Goal: Navigation & Orientation: Find specific page/section

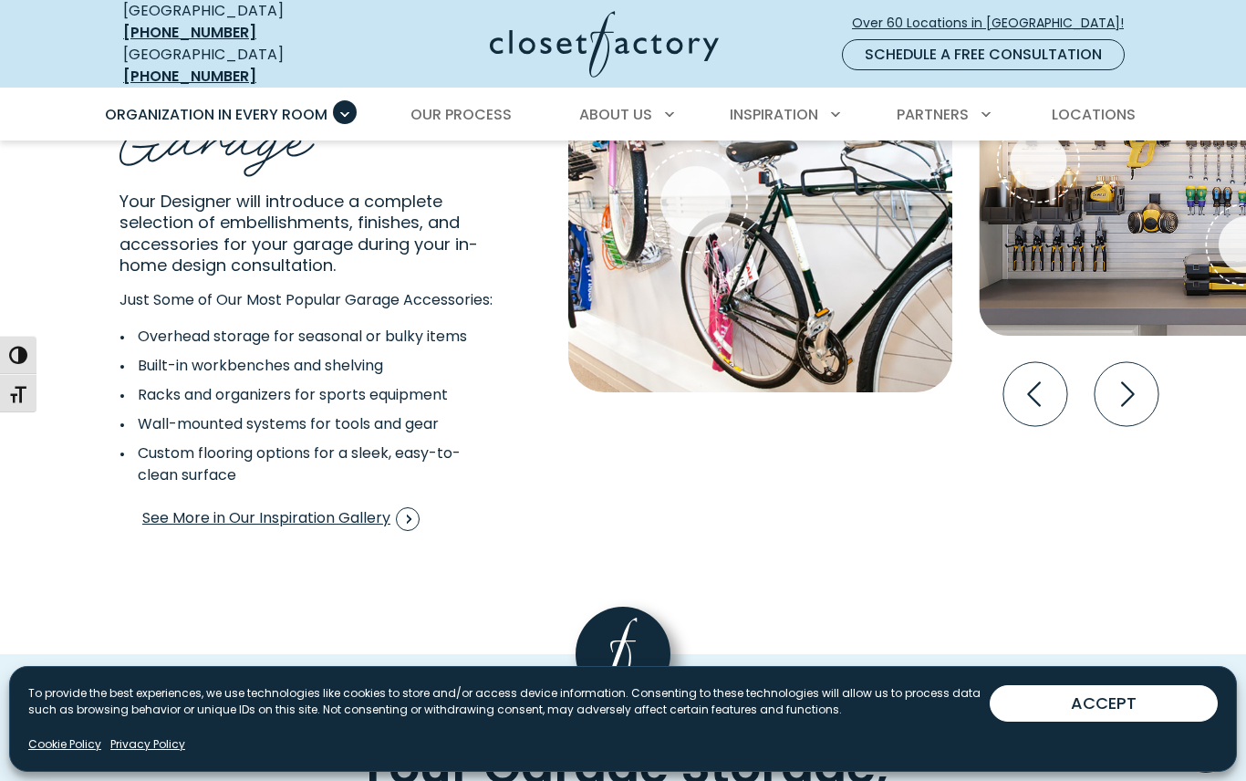
scroll to position [3475, 0]
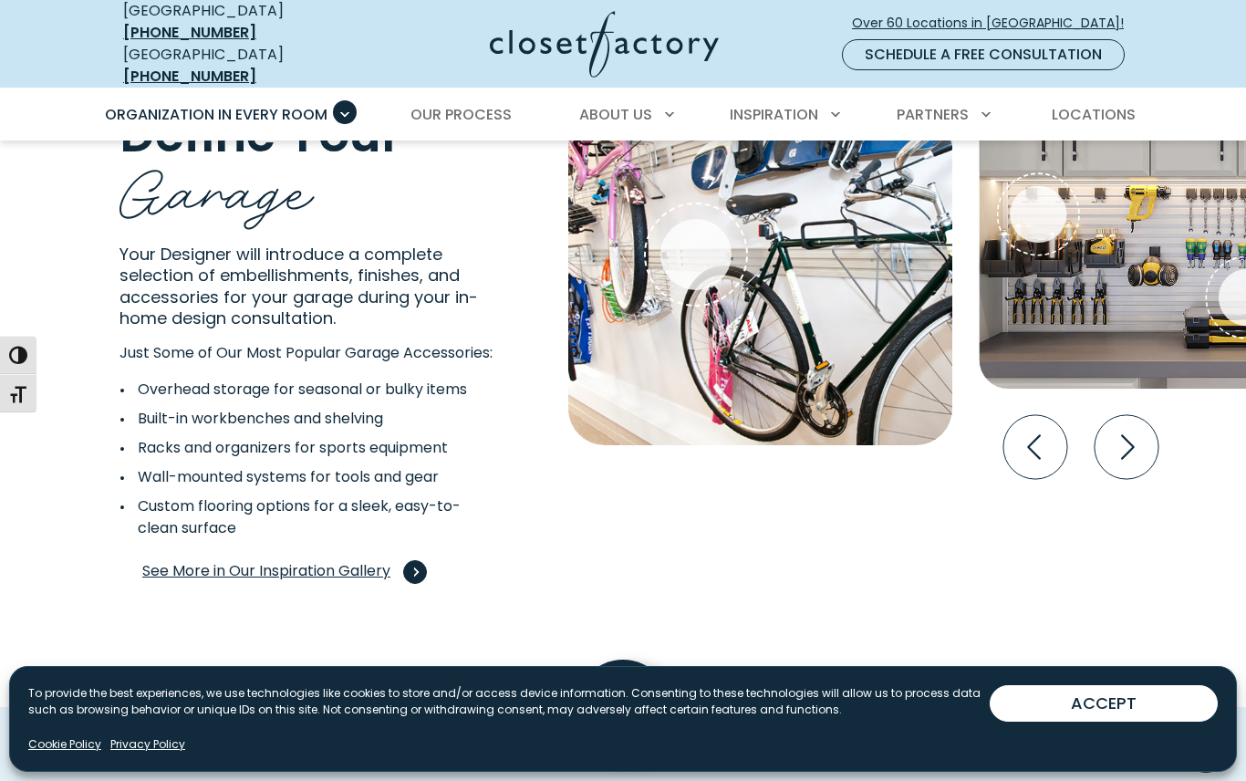
click at [228, 583] on span "See More in Our Inspiration Gallery" at bounding box center [280, 572] width 277 height 24
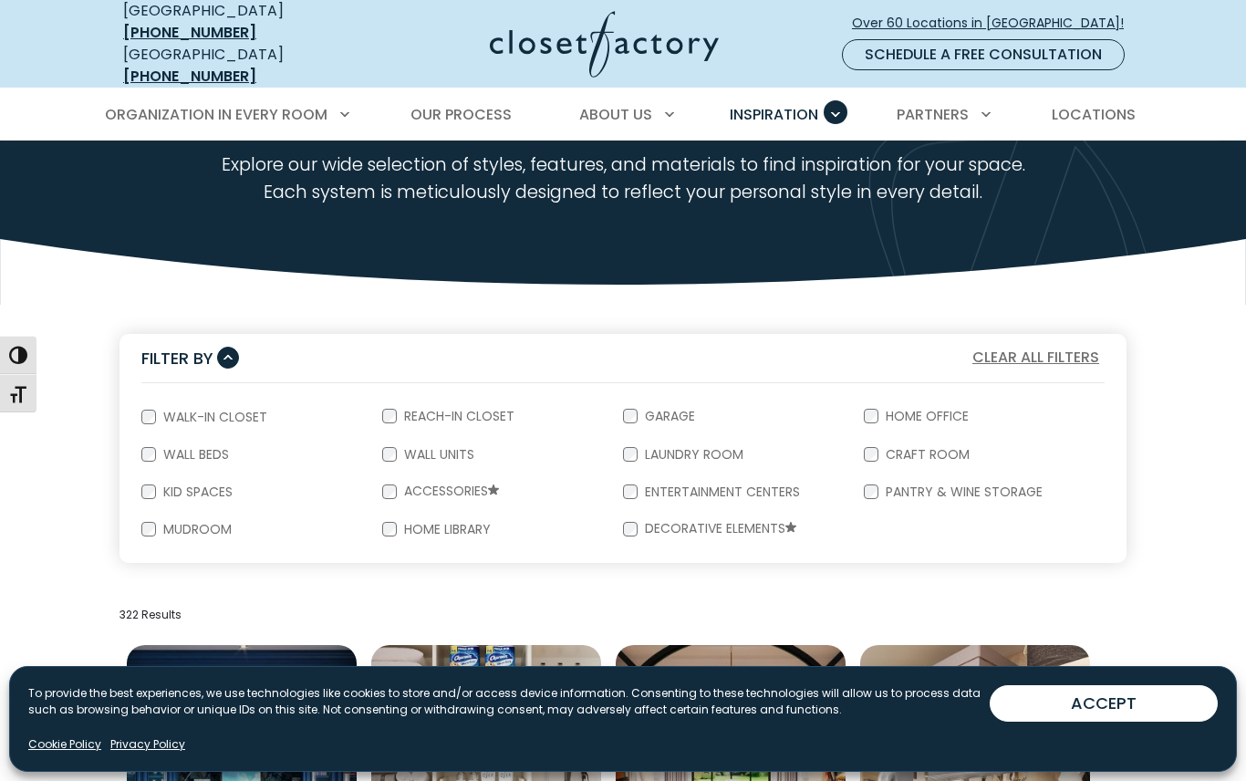
scroll to position [133, 0]
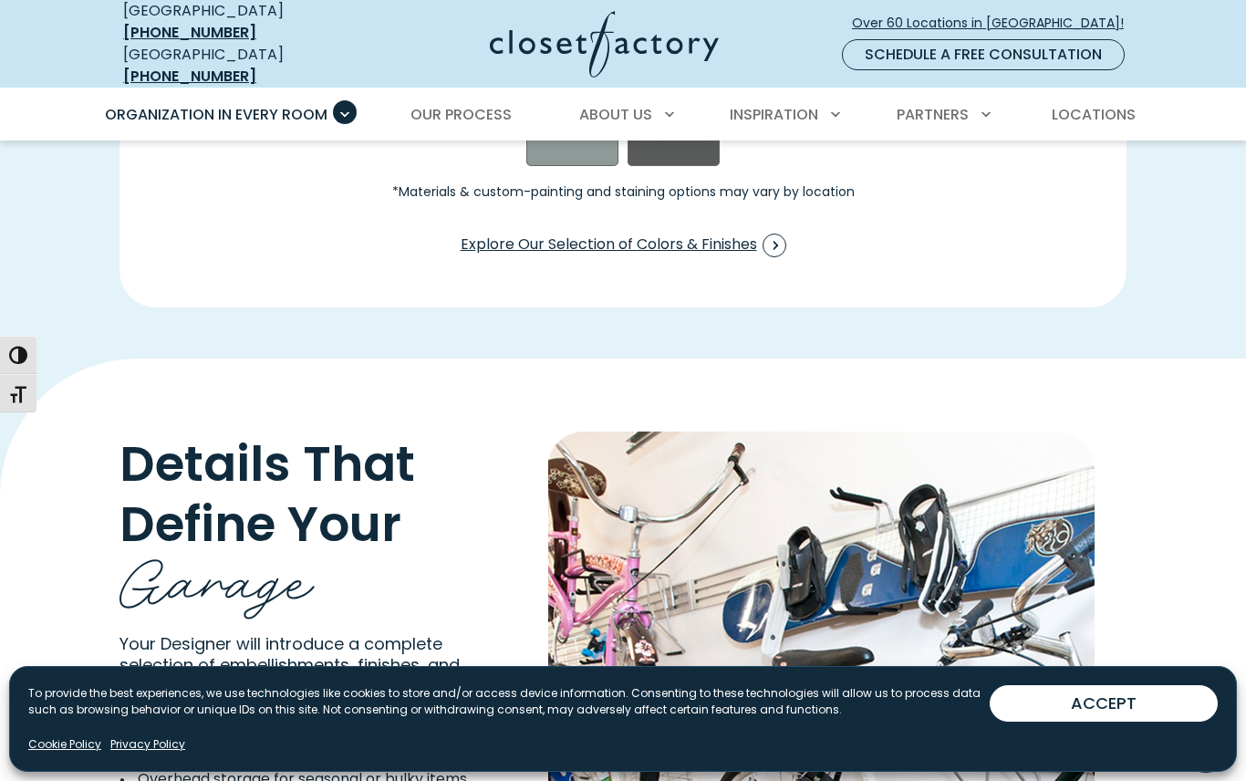
scroll to position [3026, 0]
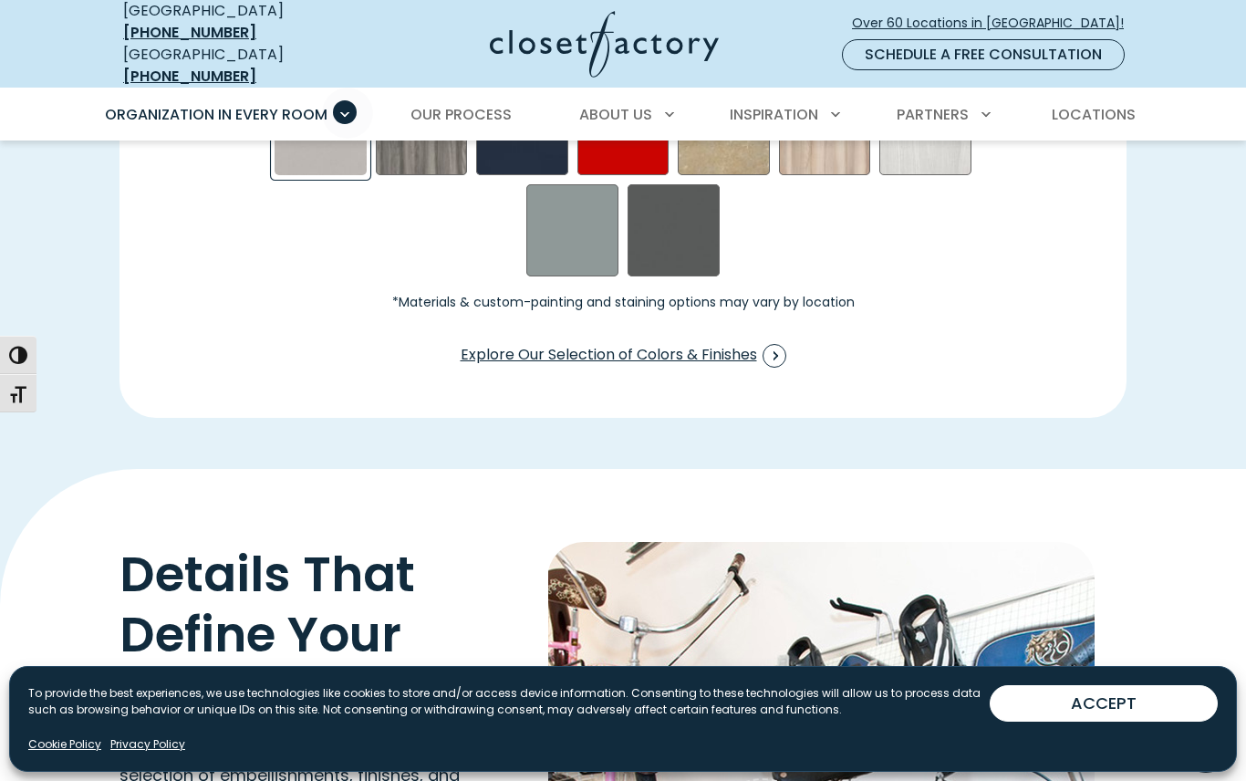
click at [25, 300] on div at bounding box center [623, 531] width 1246 height 781
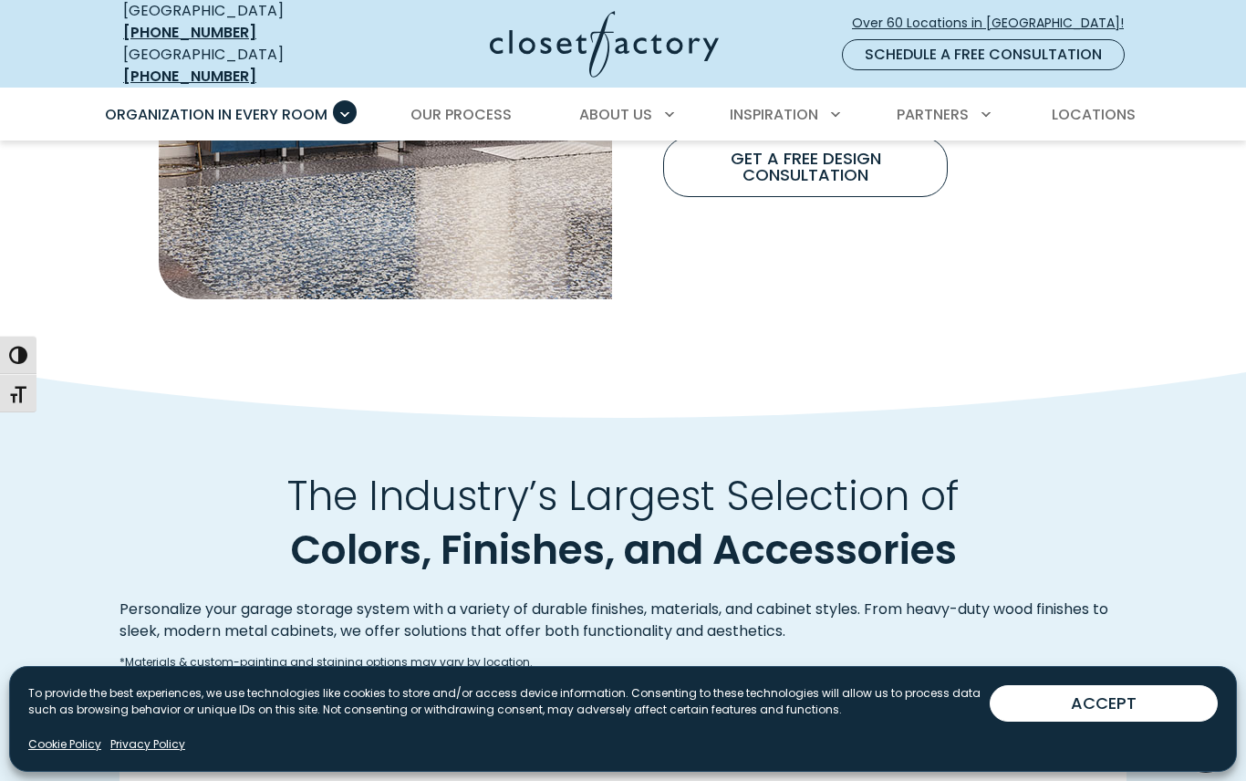
scroll to position [1872, 0]
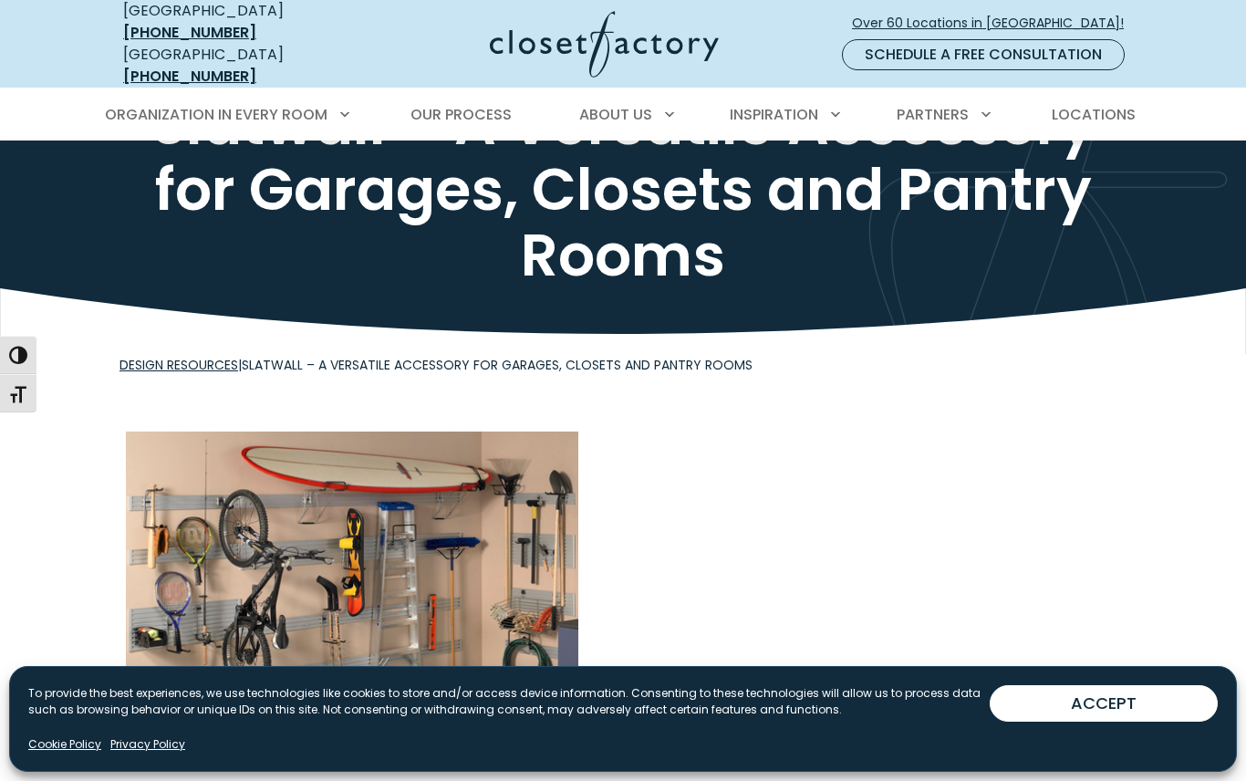
scroll to position [114, 0]
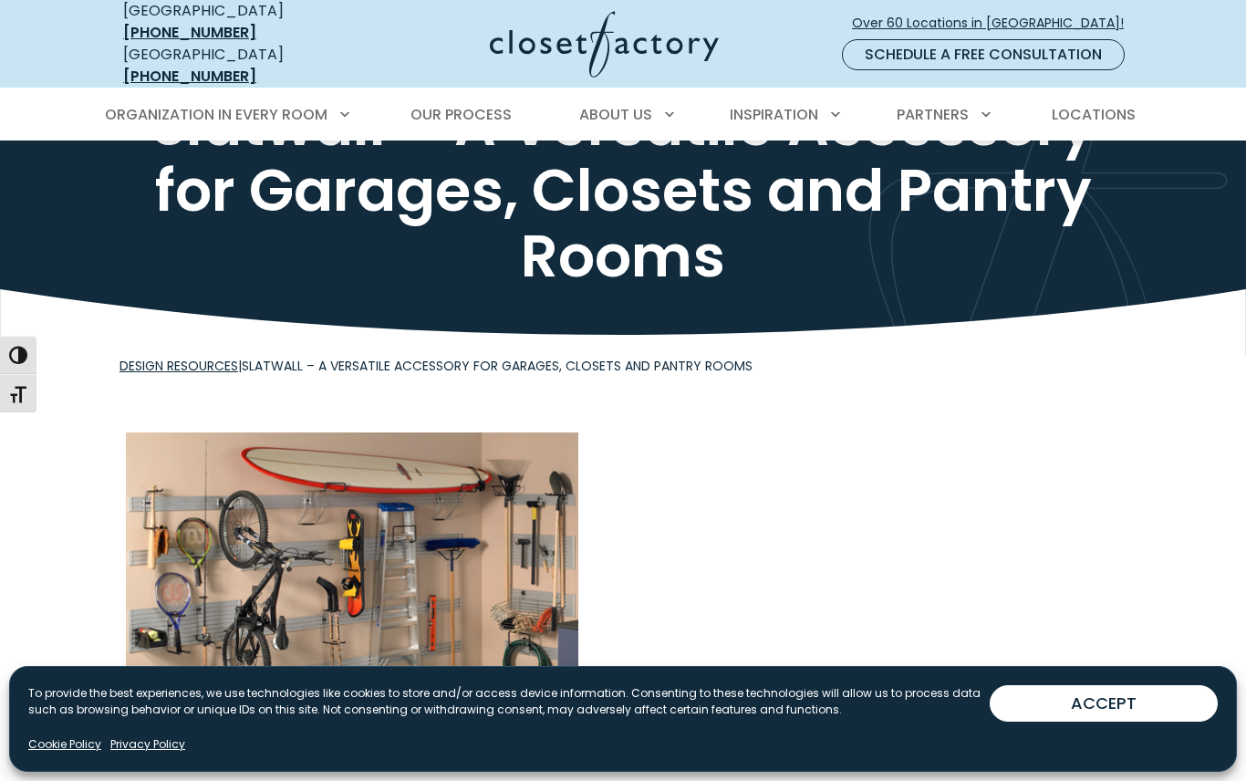
click at [179, 357] on link "Design Resources" at bounding box center [179, 366] width 119 height 18
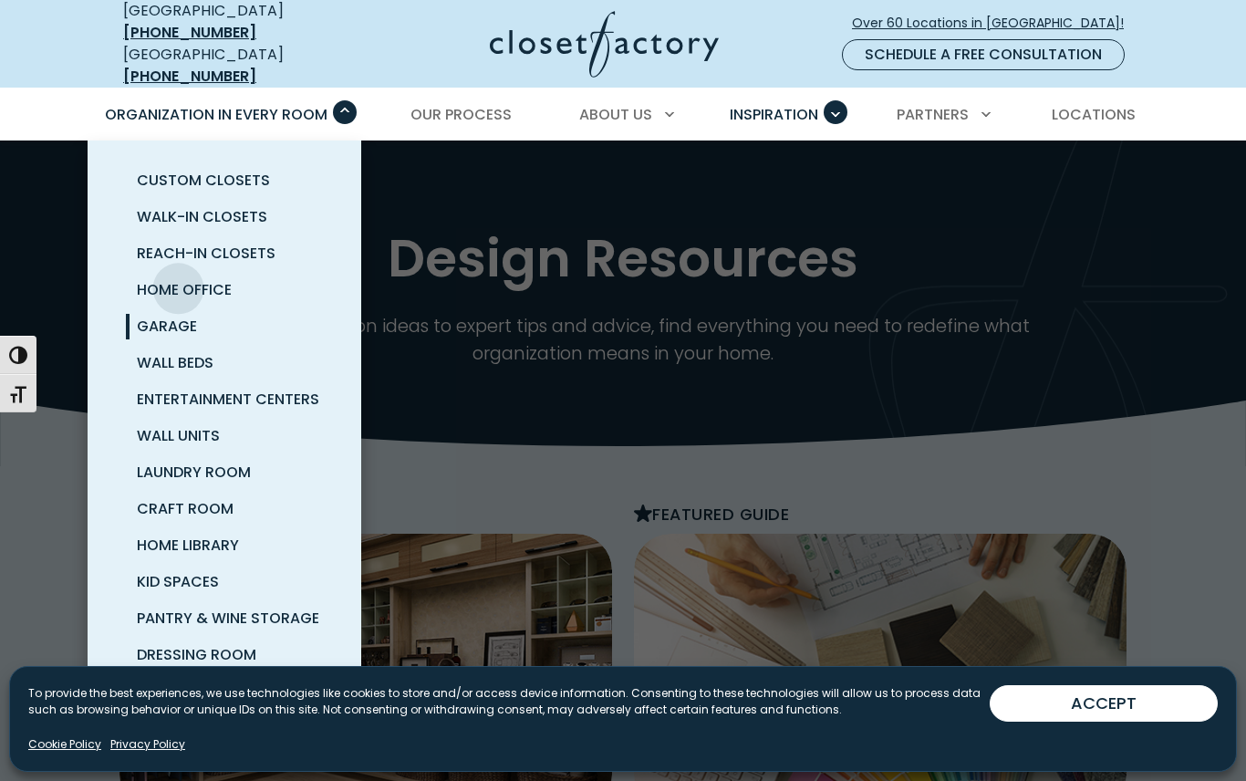
click at [141, 318] on span "Garage" at bounding box center [167, 326] width 60 height 21
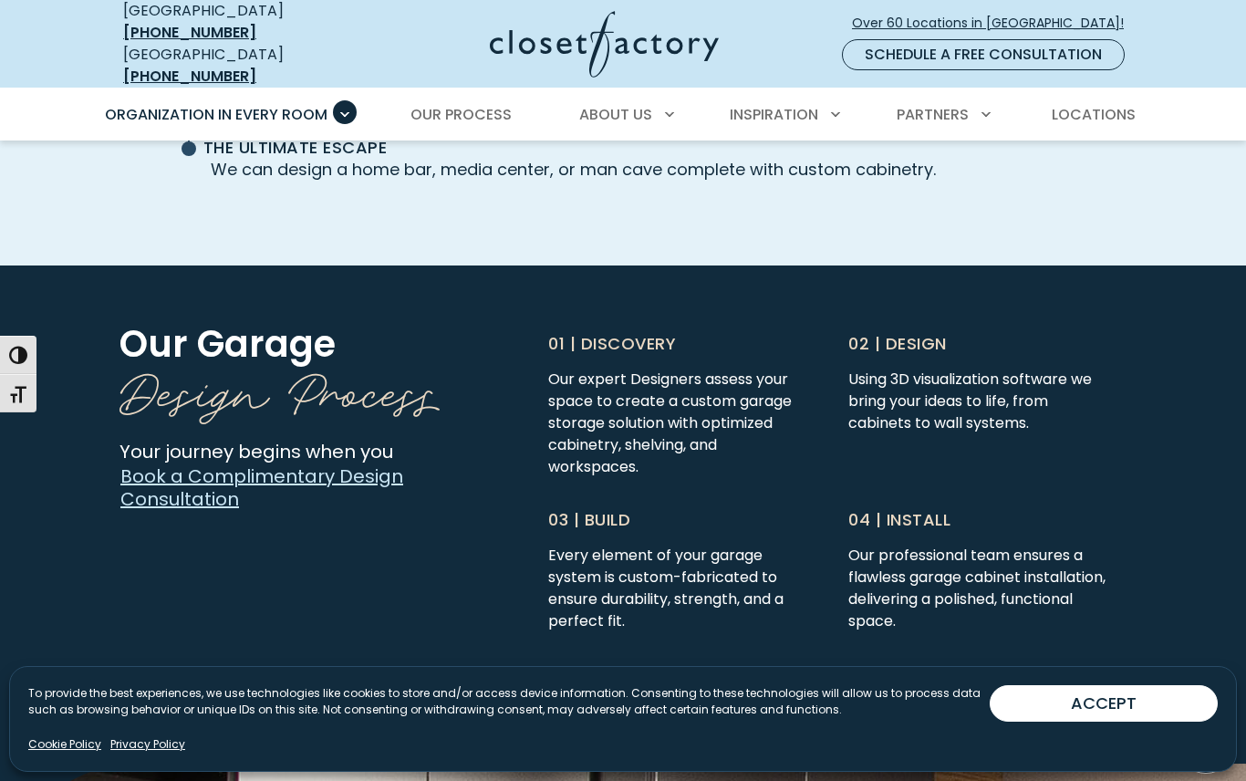
scroll to position [4522, 0]
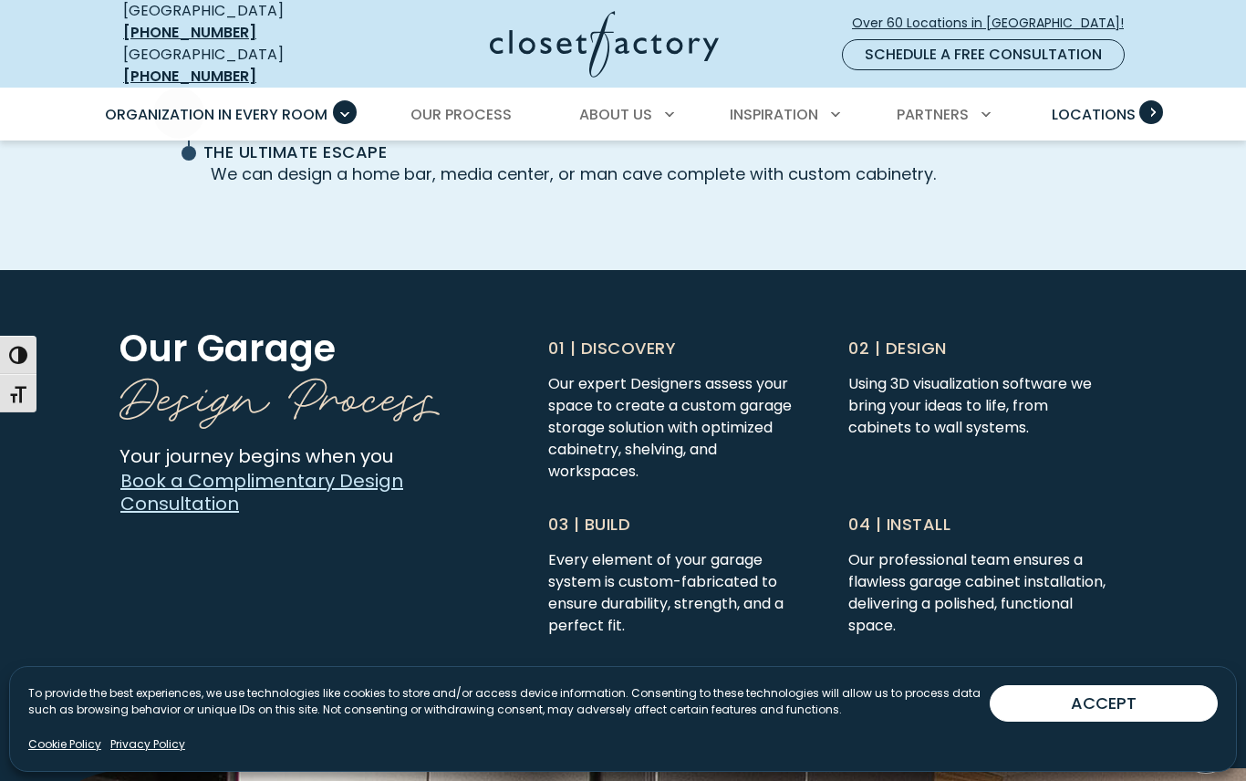
click at [1101, 89] on link "Locations" at bounding box center [1094, 114] width 120 height 51
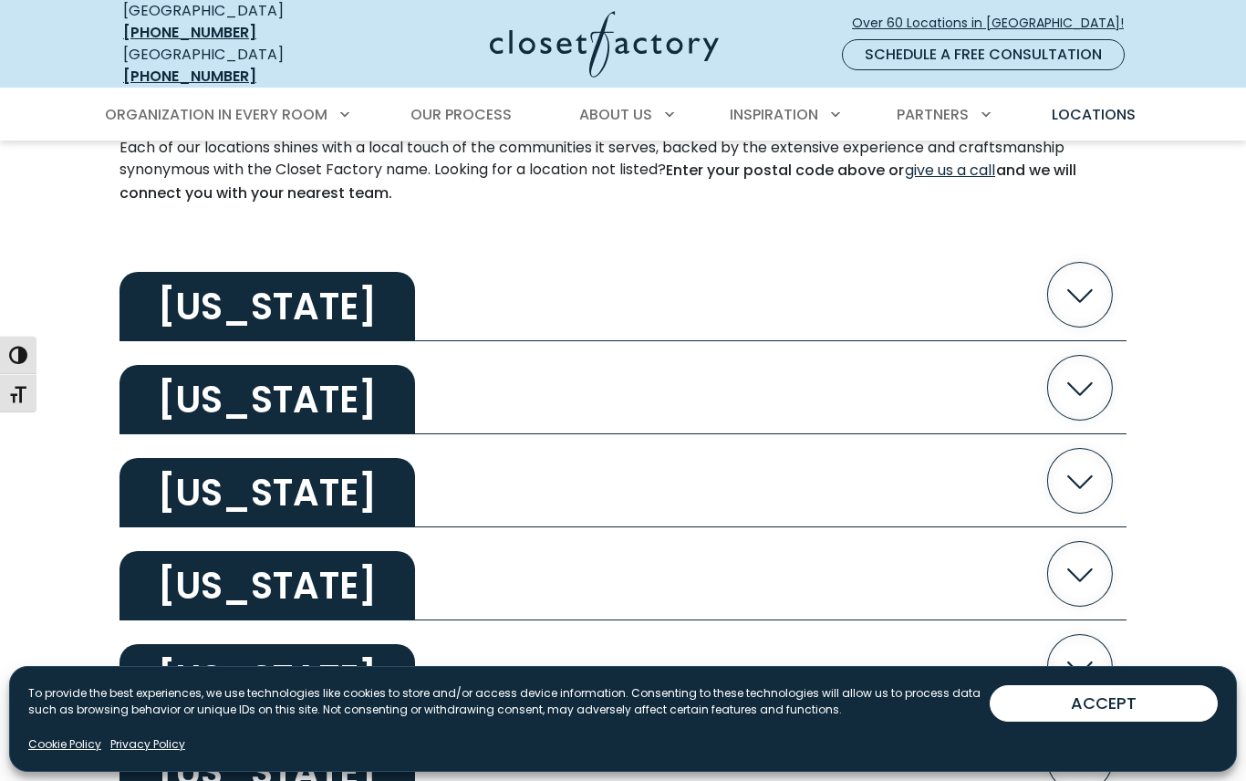
scroll to position [531, 0]
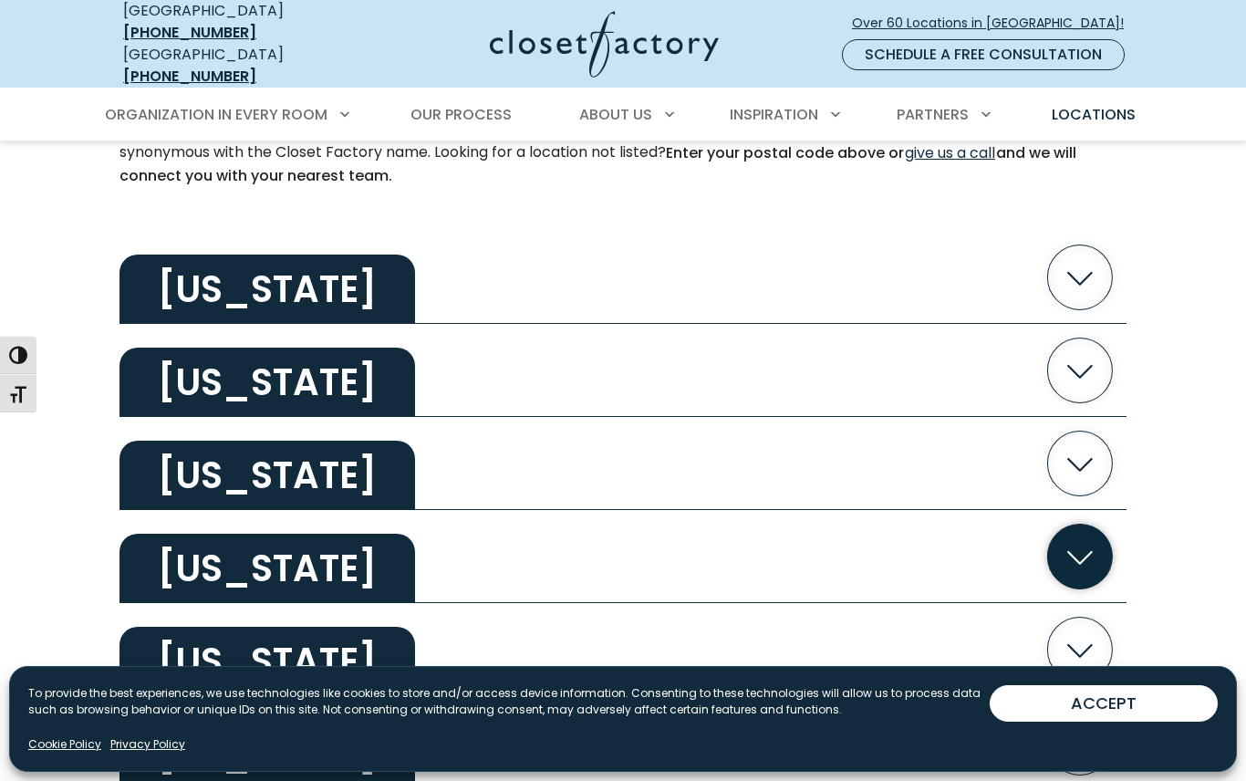
click at [1084, 539] on icon "button" at bounding box center [1080, 557] width 65 height 65
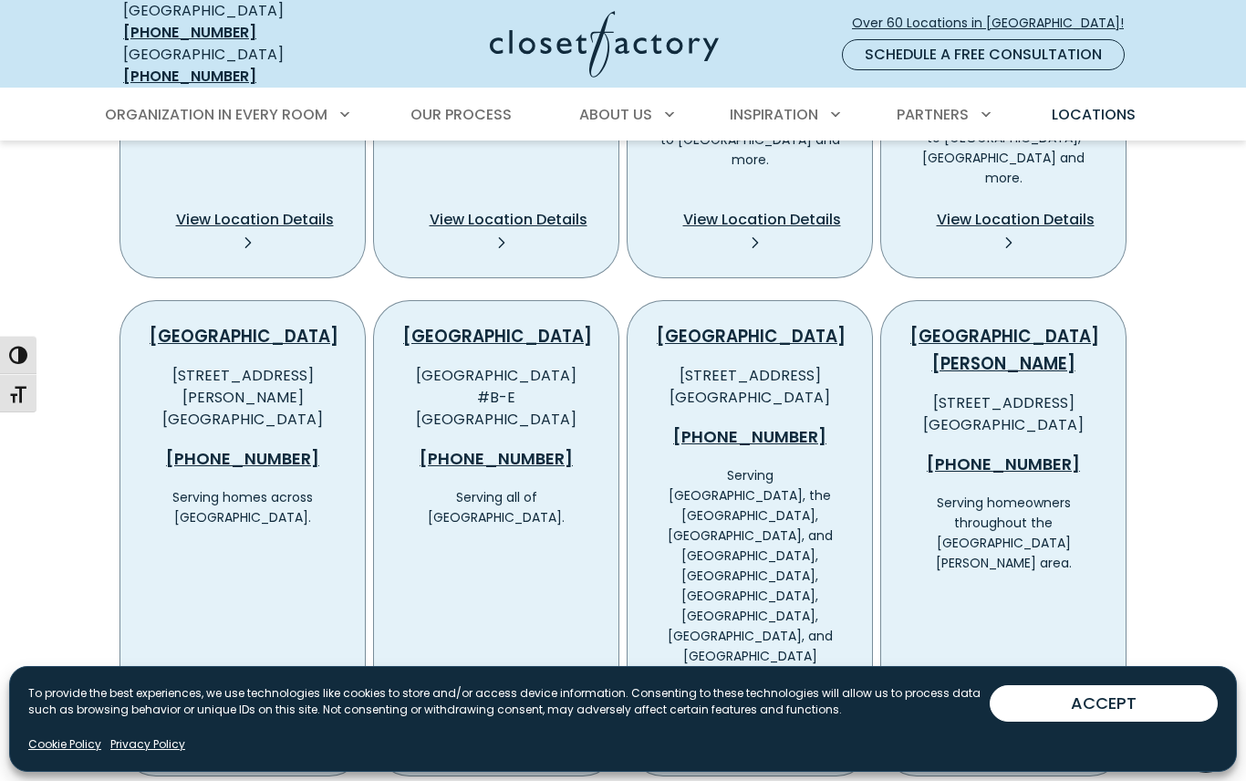
scroll to position [1258, 0]
click at [778, 708] on span "View Location Details" at bounding box center [762, 719] width 158 height 22
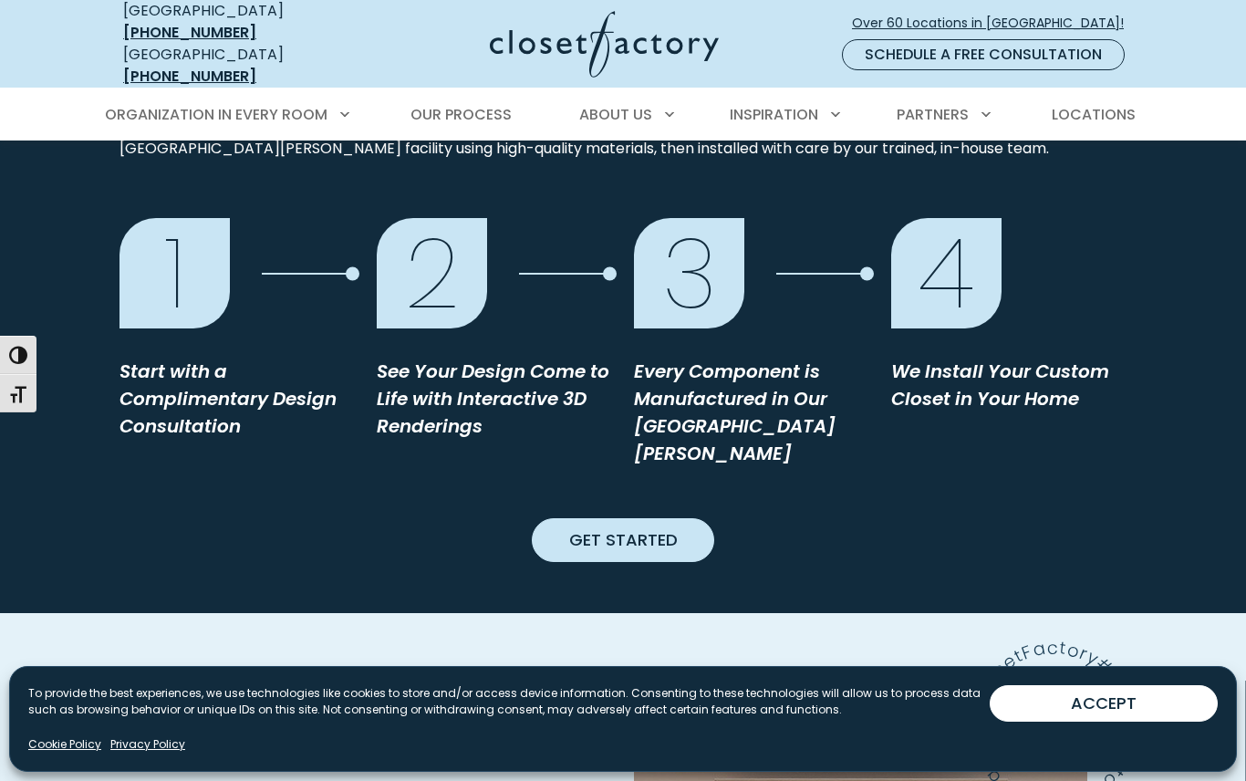
scroll to position [1731, 0]
